Goal: Transaction & Acquisition: Download file/media

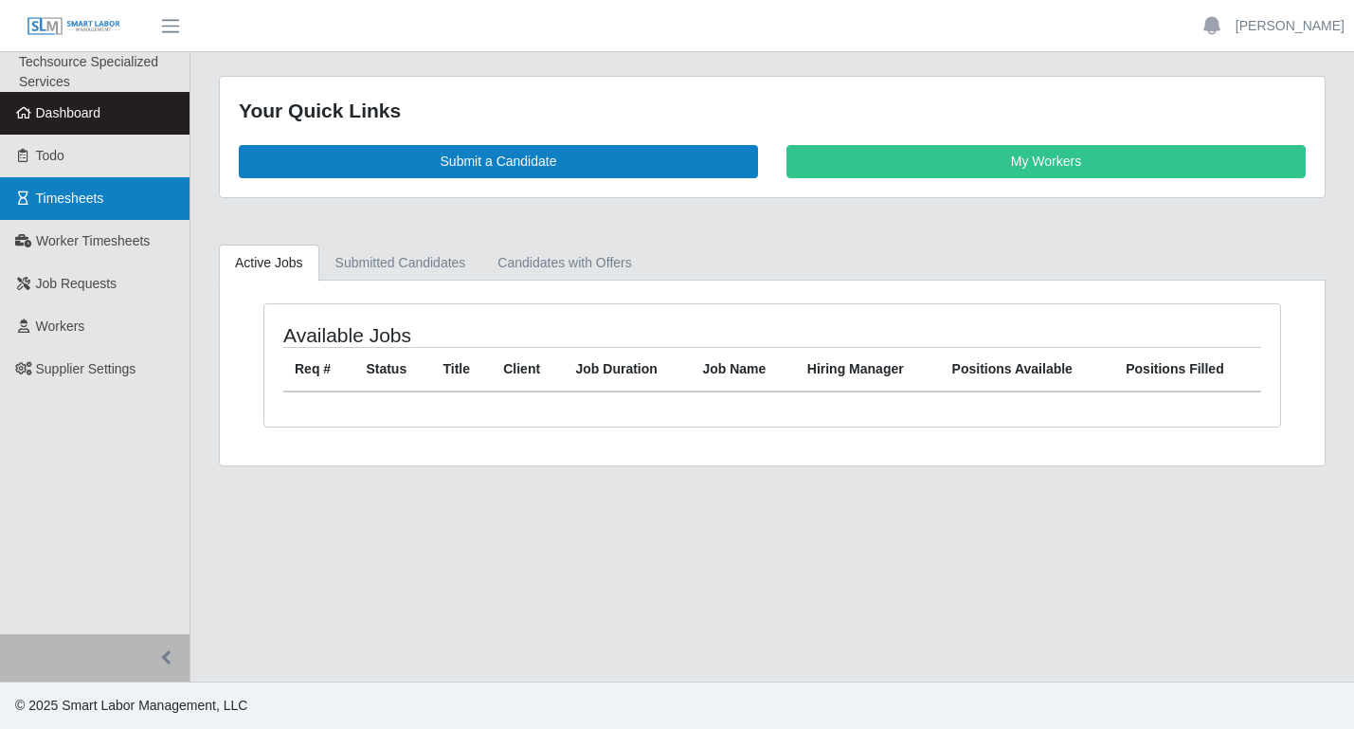
click at [80, 206] on link "Timesheets" at bounding box center [95, 198] width 190 height 43
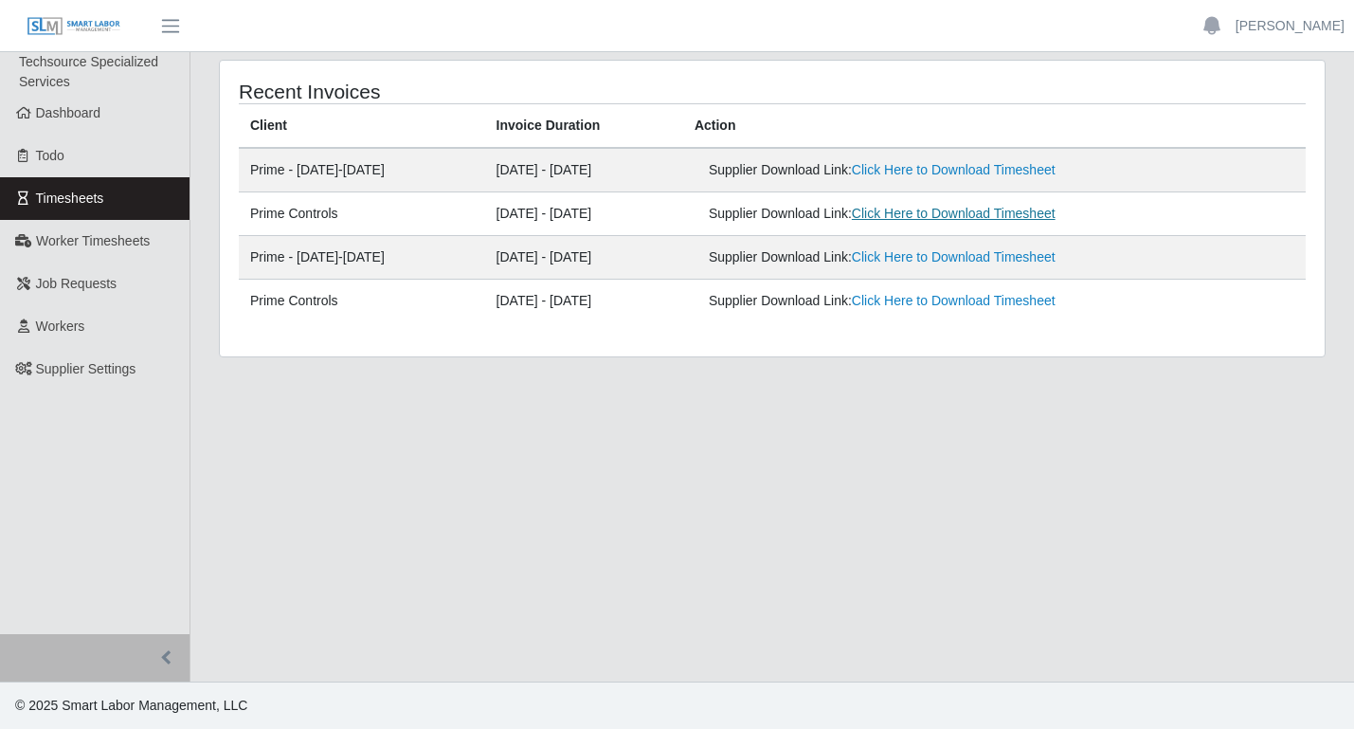
click at [958, 221] on link "Click Here to Download Timesheet" at bounding box center [954, 213] width 204 height 15
click at [1203, 192] on td "Supplier Download Link: Click Here to Download Timesheet" at bounding box center [994, 170] width 623 height 45
click at [1016, 171] on link "Click Here to Download Timesheet" at bounding box center [954, 169] width 204 height 15
